Goal: Task Accomplishment & Management: Complete application form

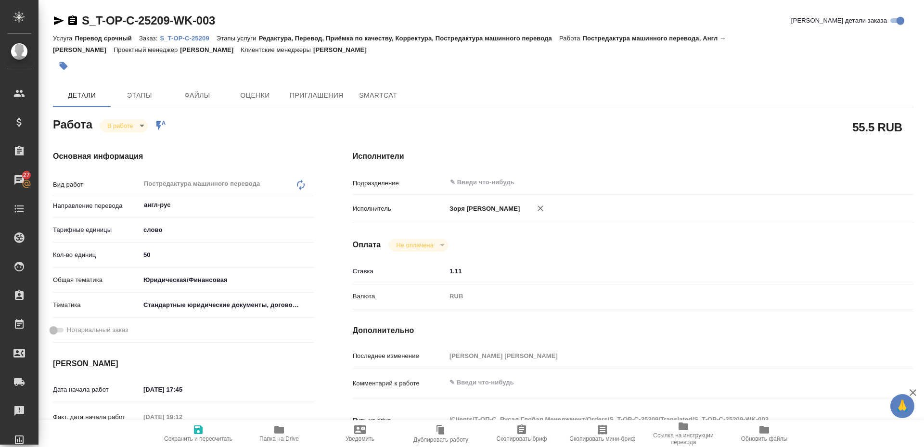
click at [57, 26] on icon "button" at bounding box center [59, 21] width 12 height 12
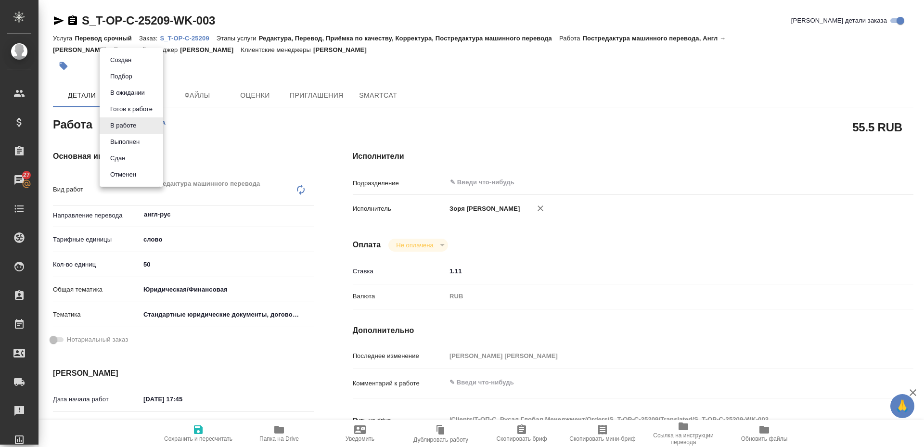
click at [140, 129] on body "🙏 .cls-1 fill:#fff; AWATERA Zoria Tatiana Клиенты Спецификации Заказы 27 Чаты T…" at bounding box center [462, 223] width 924 height 447
click at [133, 141] on button "Выполнен" at bounding box center [124, 142] width 35 height 11
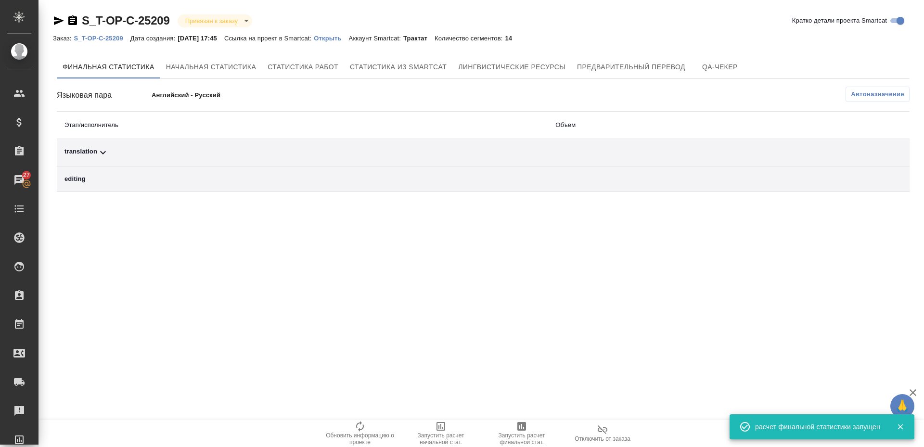
click at [94, 156] on div "translation" at bounding box center [303, 153] width 476 height 12
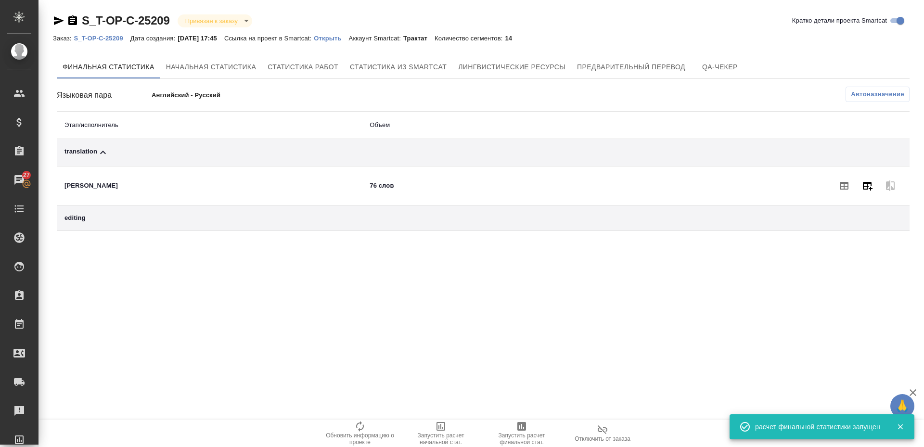
click at [872, 182] on icon "button" at bounding box center [868, 186] width 12 height 12
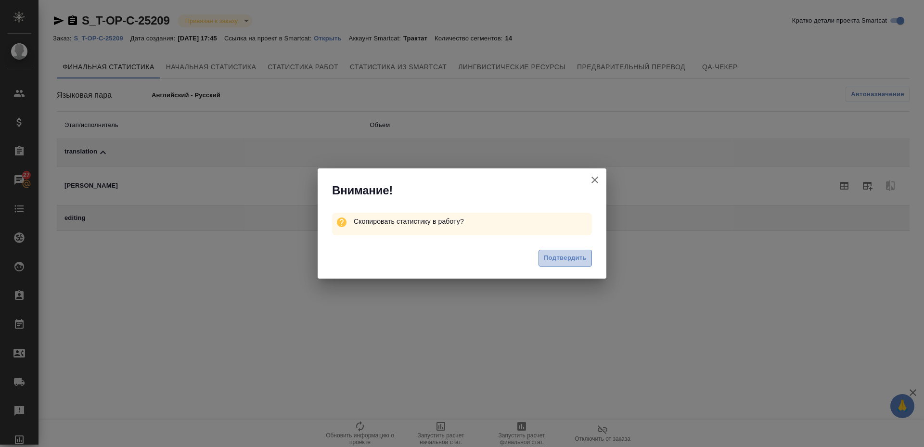
click at [572, 257] on span "Подтвердить" at bounding box center [565, 258] width 43 height 11
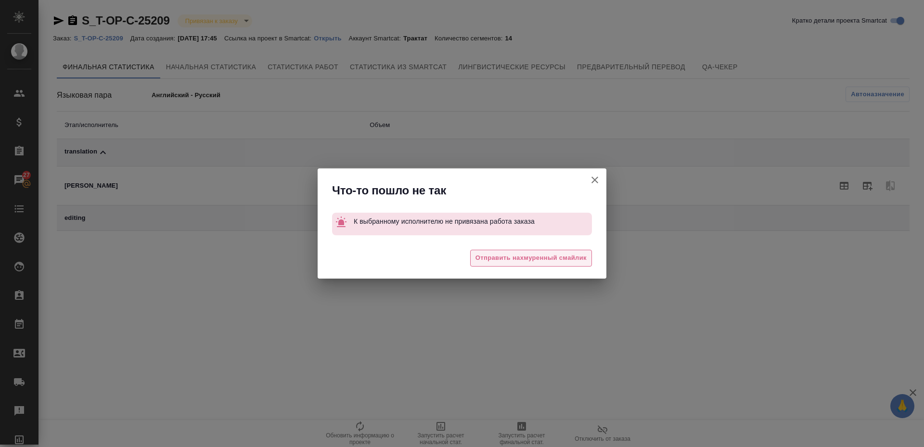
click at [565, 255] on span "Отправить нахмуренный смайлик" at bounding box center [531, 258] width 111 height 11
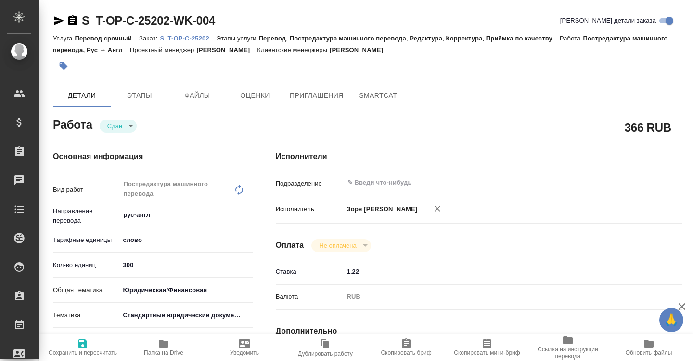
type textarea "x"
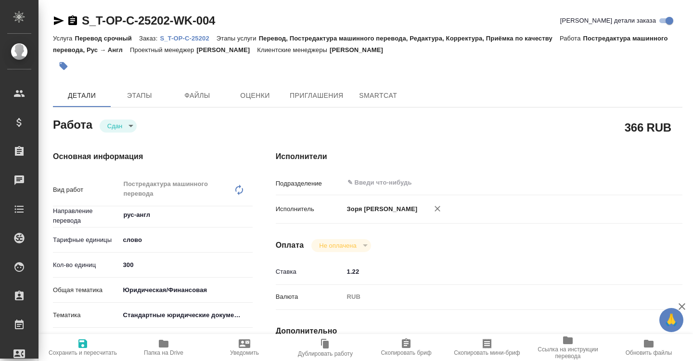
type textarea "x"
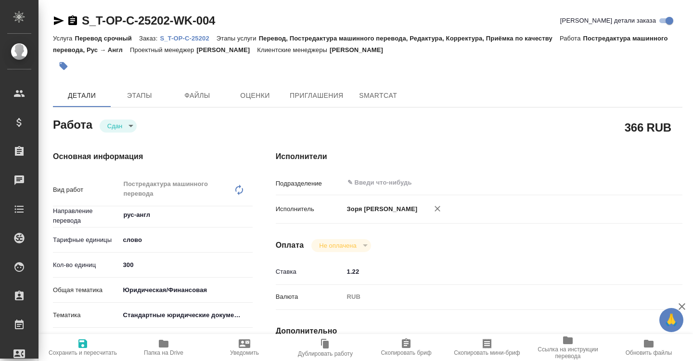
type textarea "x"
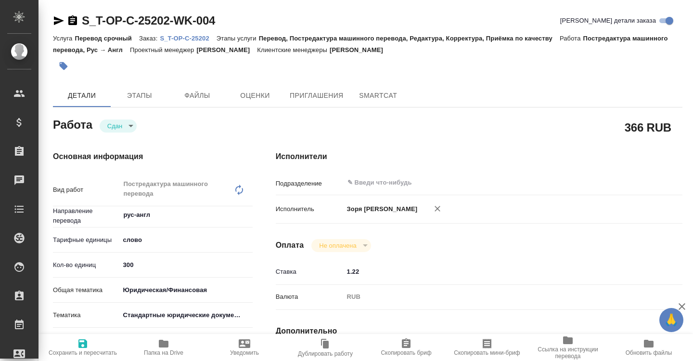
type textarea "x"
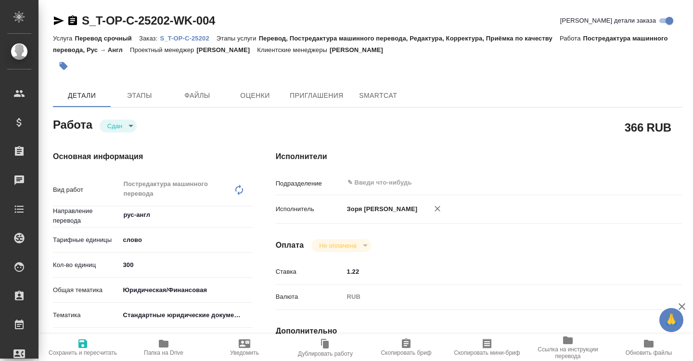
type textarea "x"
